Goal: Task Accomplishment & Management: Complete application form

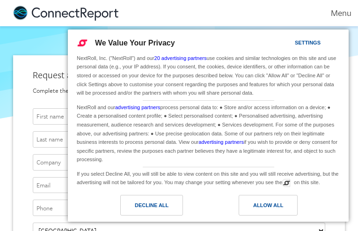
type input "TXducjfGuuuBNkt"
type input "IYcFjQVdsTbv"
type input "ckFHjDxqqDLAf"
type input "[EMAIL_ADDRESS][DOMAIN_NAME]"
type input "9475561564"
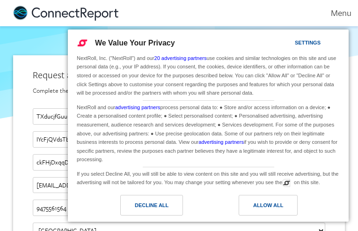
type input "[EMAIL_ADDRESS][DOMAIN_NAME]"
type input "fnGOAvjQWRxVPy"
